Goal: Information Seeking & Learning: Learn about a topic

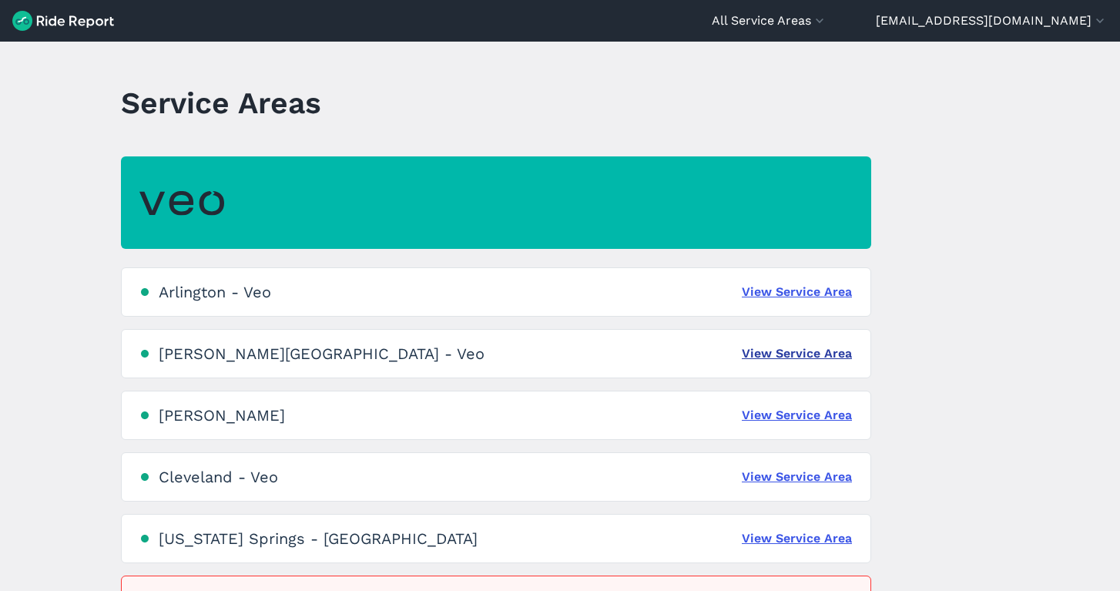
click at [806, 357] on link "View Service Area" at bounding box center [797, 353] width 110 height 18
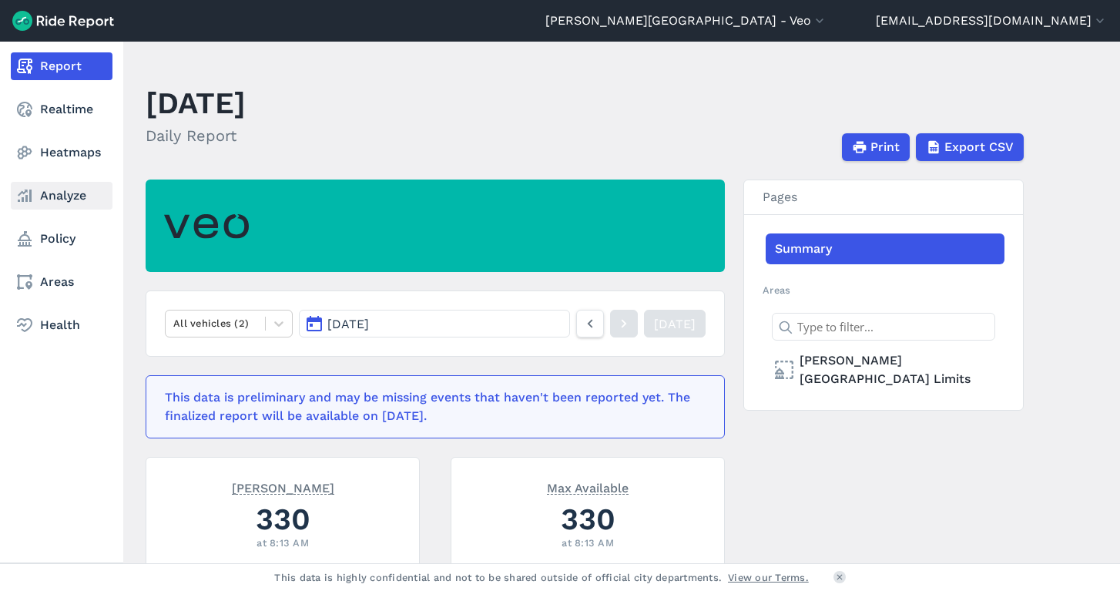
click at [26, 191] on use at bounding box center [25, 196] width 14 height 12
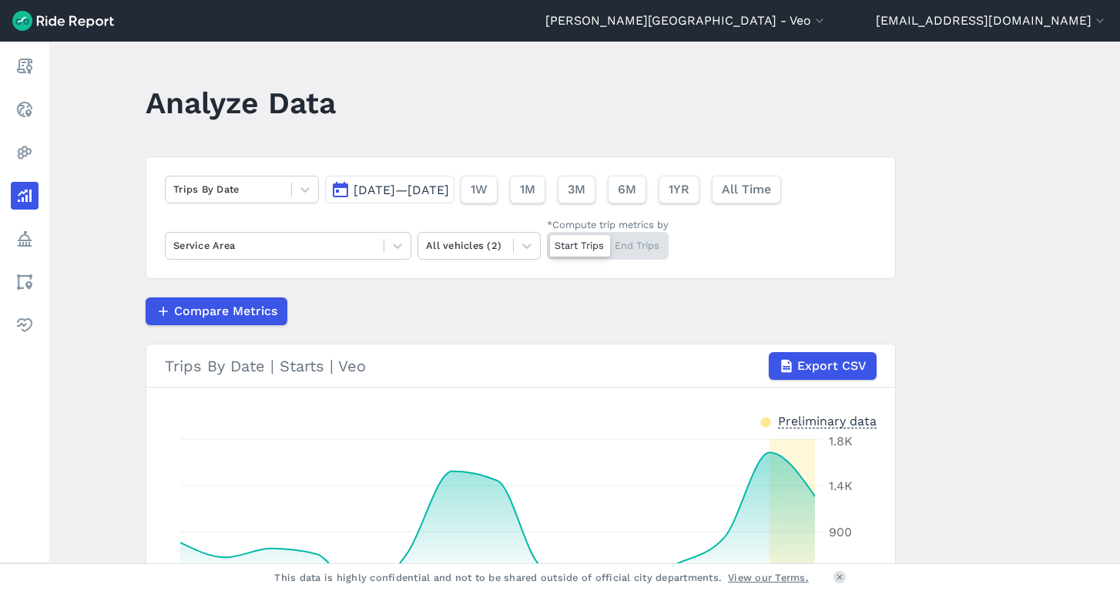
click at [375, 199] on button "[DATE]—[DATE]" at bounding box center [389, 190] width 129 height 28
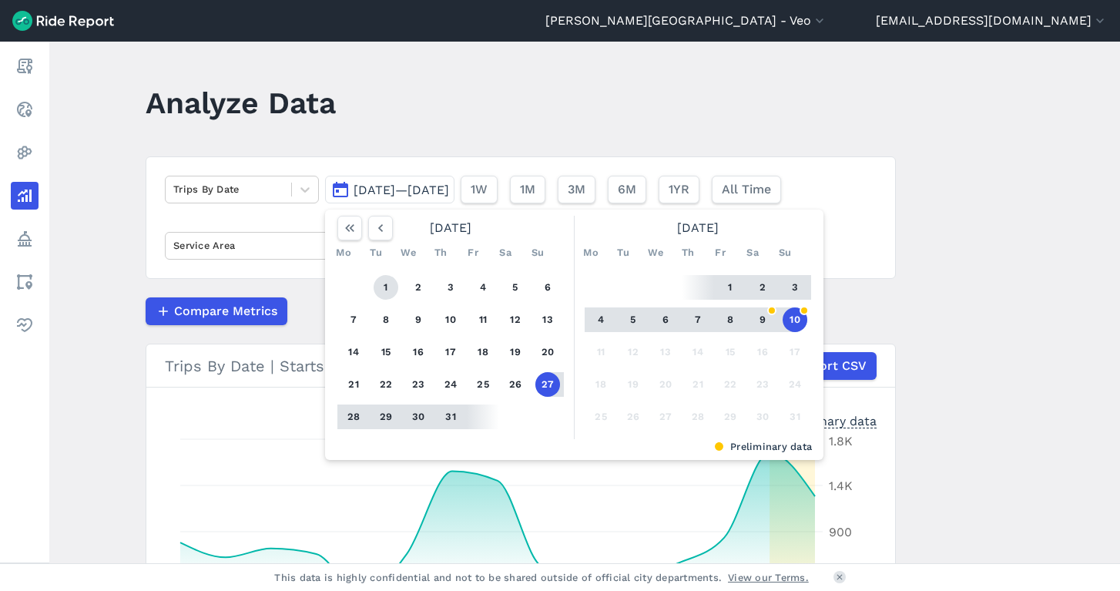
click at [385, 291] on button "1" at bounding box center [386, 287] width 25 height 25
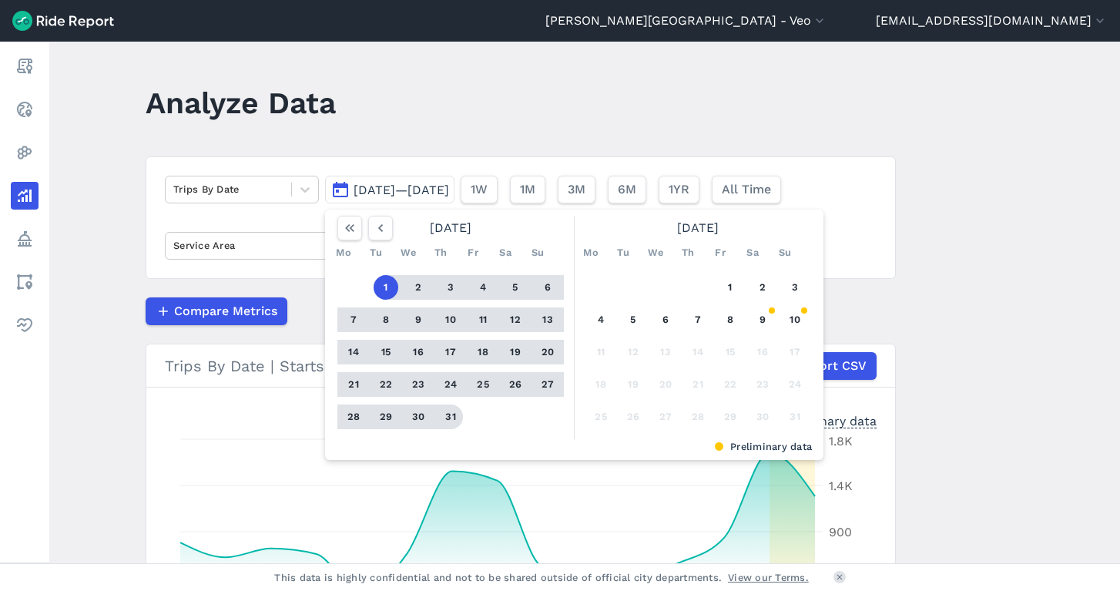
click at [455, 418] on button "31" at bounding box center [450, 416] width 25 height 25
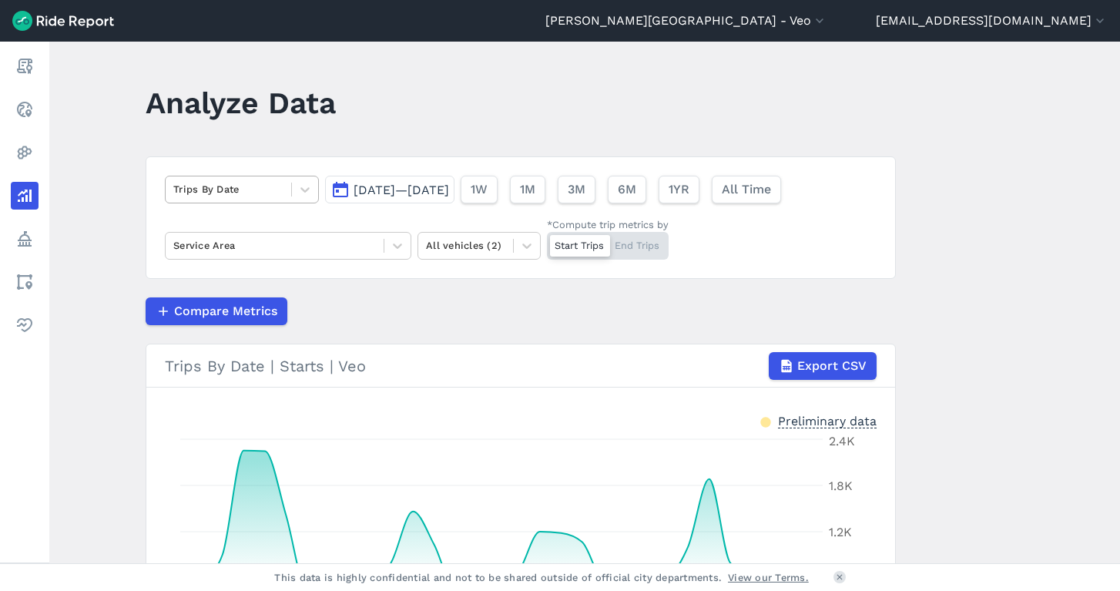
click at [263, 193] on div at bounding box center [228, 189] width 110 height 18
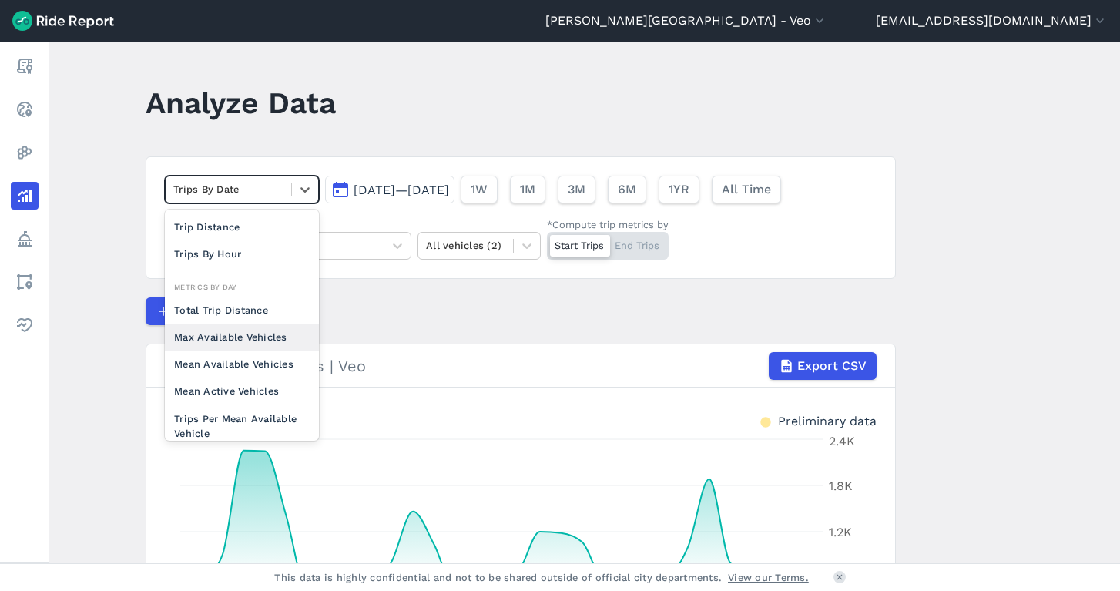
scroll to position [55, 0]
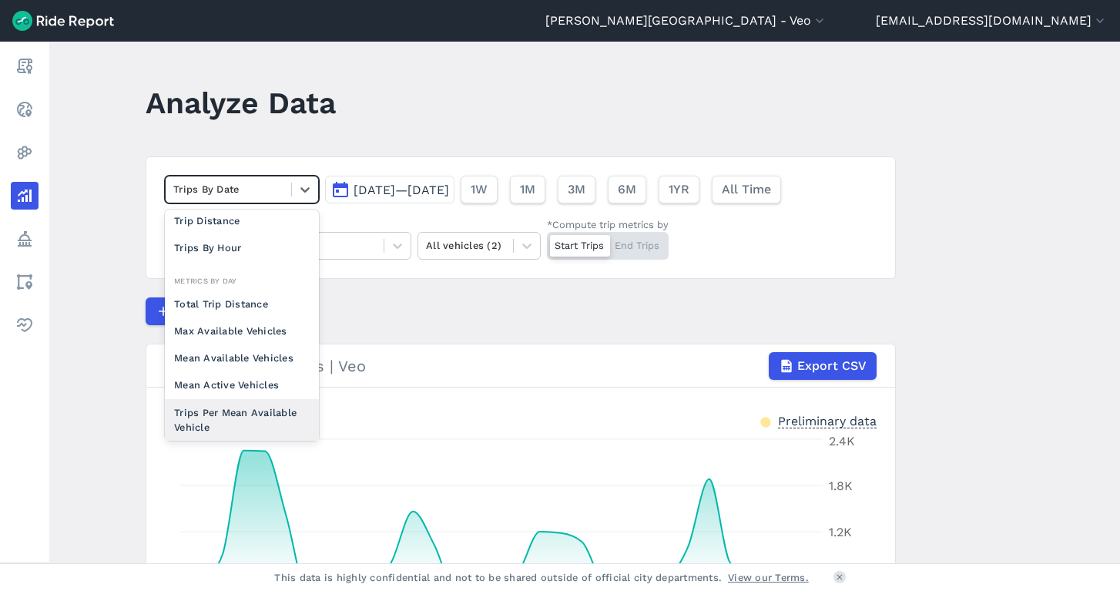
click at [227, 430] on div "Trips Per Mean Available Vehicle" at bounding box center [242, 420] width 154 height 42
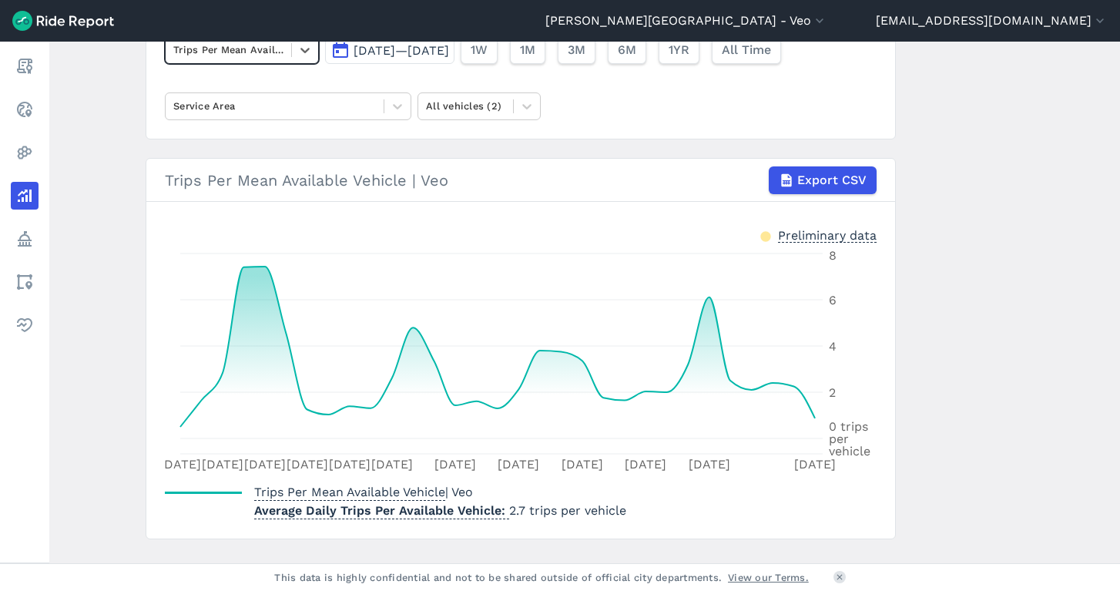
scroll to position [132, 0]
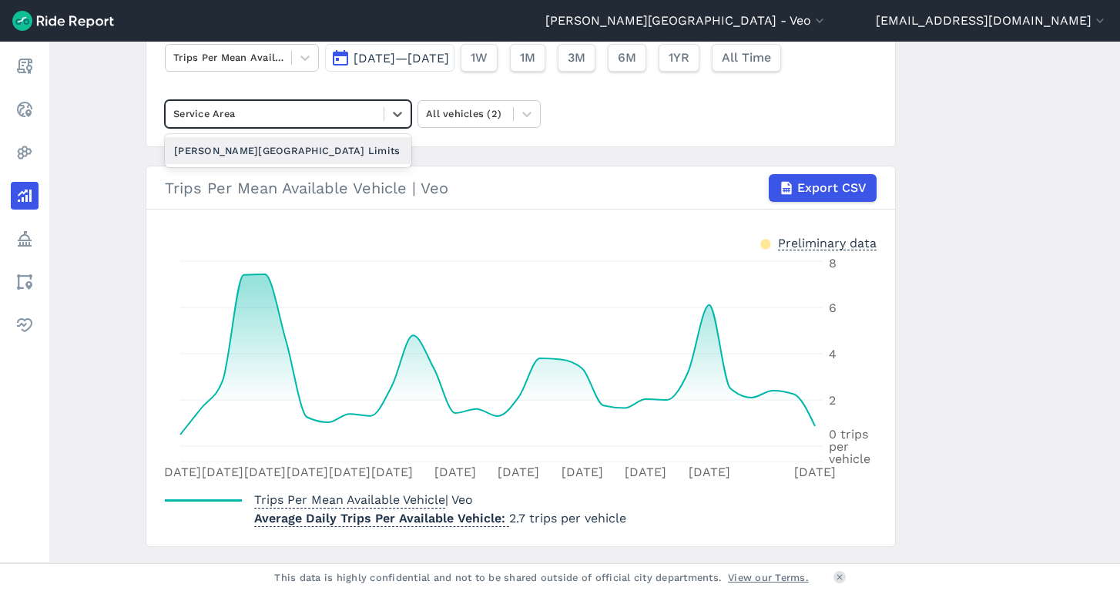
click at [316, 115] on div at bounding box center [274, 114] width 203 height 18
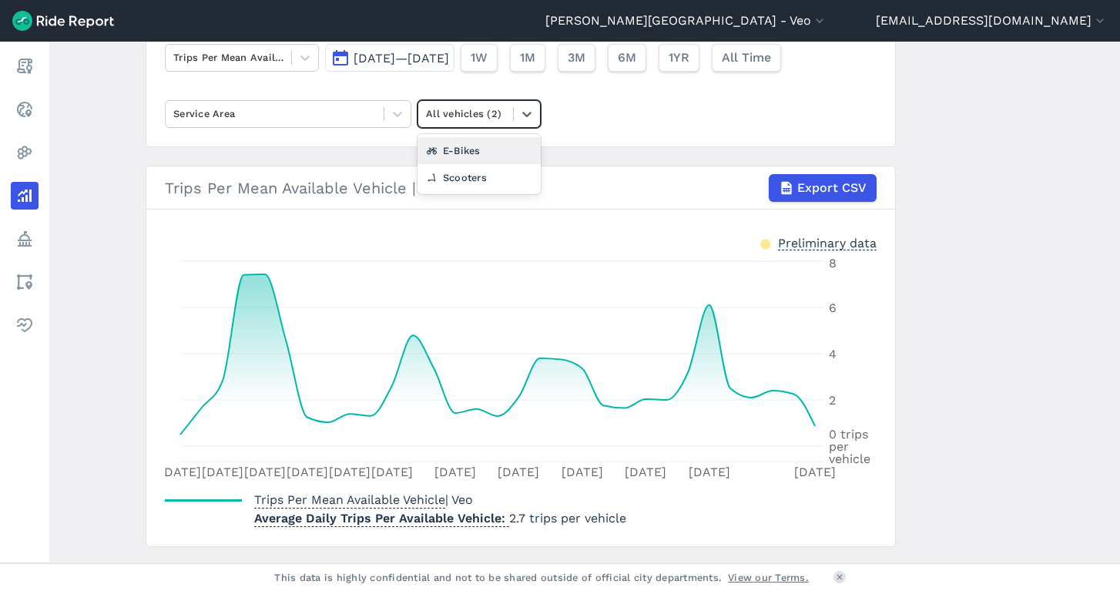
click at [434, 119] on div "All vehicles (2)" at bounding box center [465, 113] width 79 height 15
click at [445, 160] on div "E-Bikes" at bounding box center [479, 150] width 123 height 27
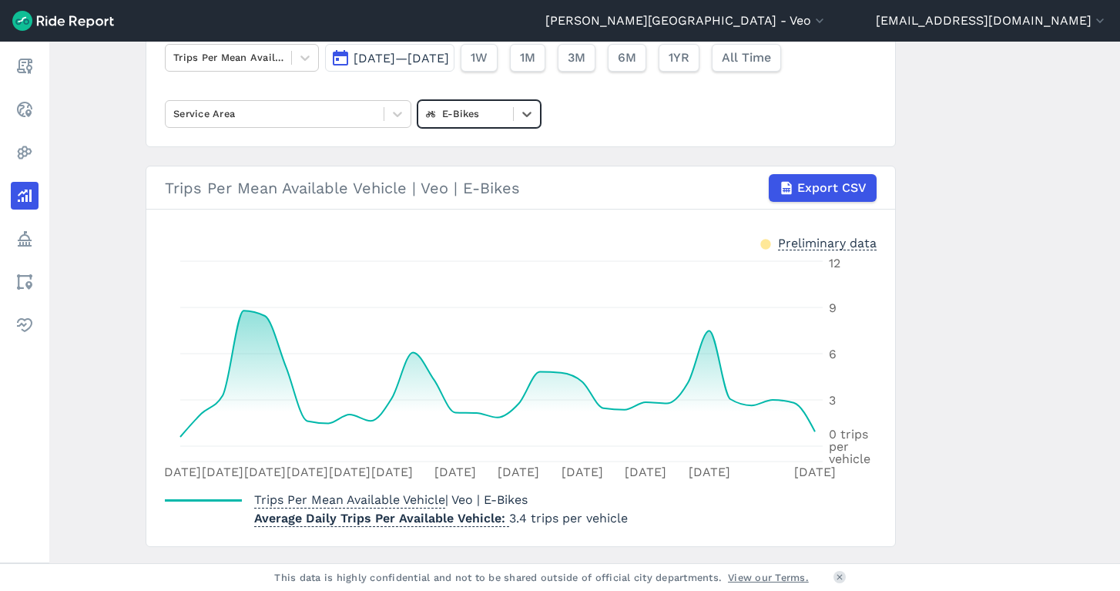
click at [458, 117] on div "E-Bikes" at bounding box center [465, 113] width 79 height 15
click at [458, 187] on div "Scooters" at bounding box center [479, 177] width 123 height 27
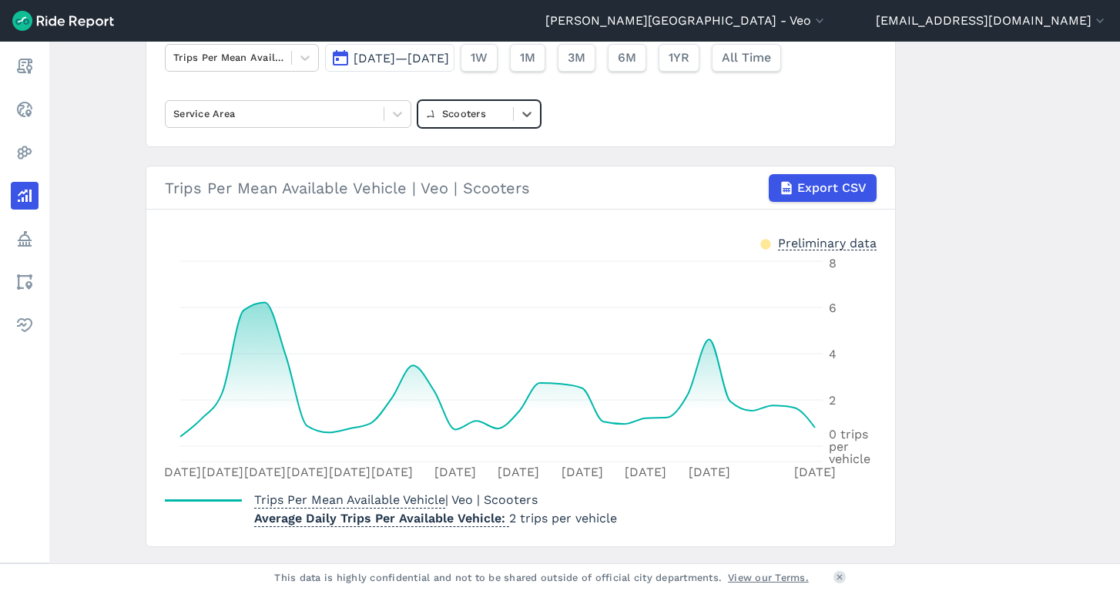
click at [453, 116] on div "Scooters" at bounding box center [465, 113] width 79 height 15
click at [443, 173] on div "E-Bikes" at bounding box center [479, 177] width 123 height 27
